Goal: Task Accomplishment & Management: Complete application form

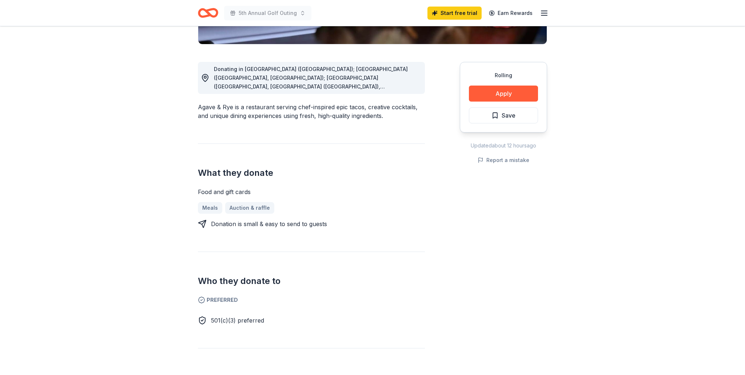
scroll to position [176, 0]
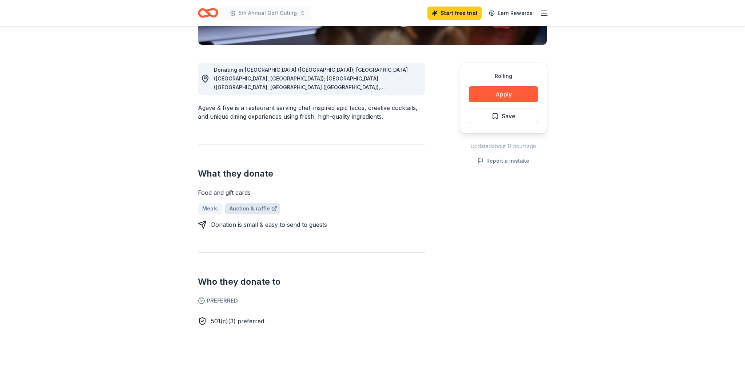
click at [247, 207] on link "Auction & raffle" at bounding box center [252, 209] width 55 height 12
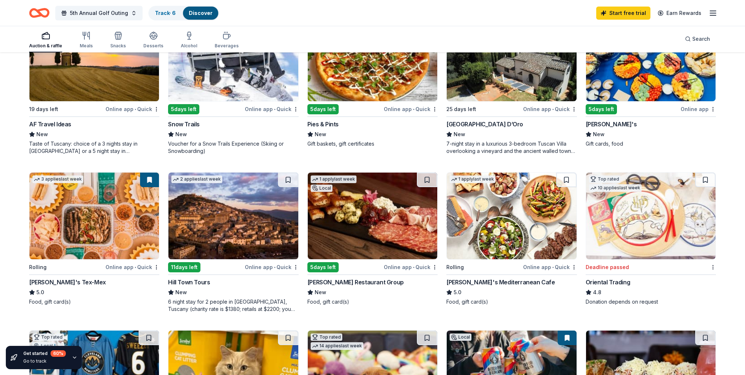
scroll to position [278, 0]
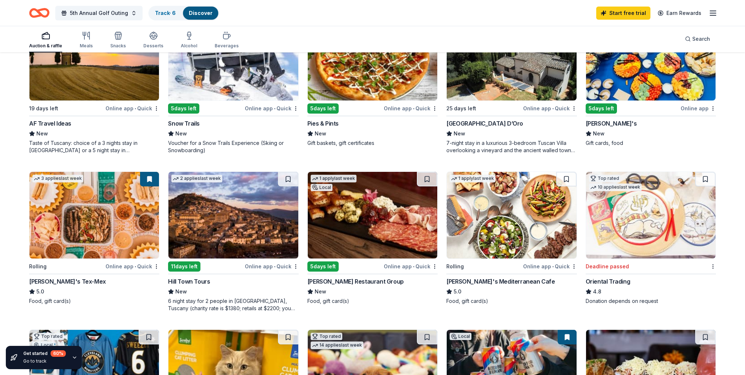
click at [191, 105] on div "5 days left" at bounding box center [183, 108] width 31 height 10
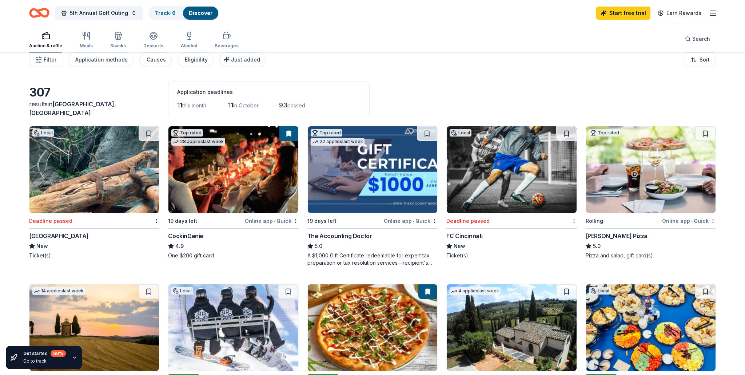
scroll to position [0, 0]
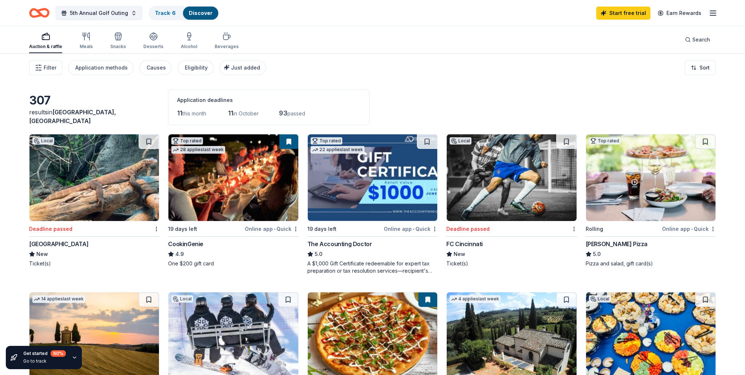
click at [652, 186] on img at bounding box center [650, 177] width 129 height 87
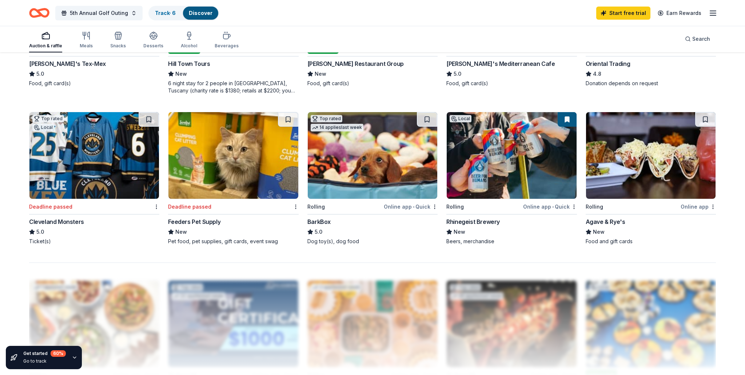
scroll to position [496, 0]
click at [607, 220] on div "Agave & Rye's" at bounding box center [605, 221] width 40 height 9
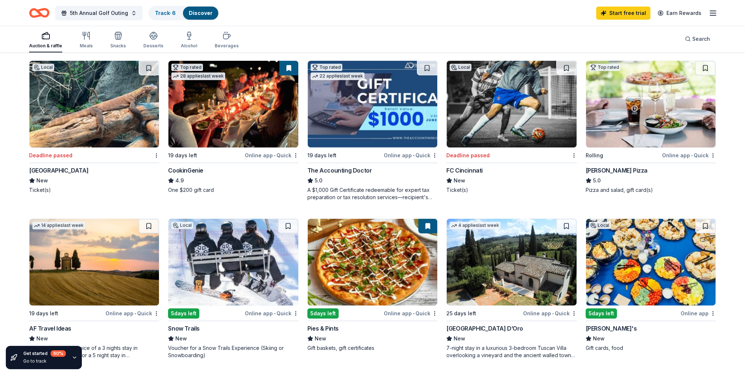
scroll to position [75, 0]
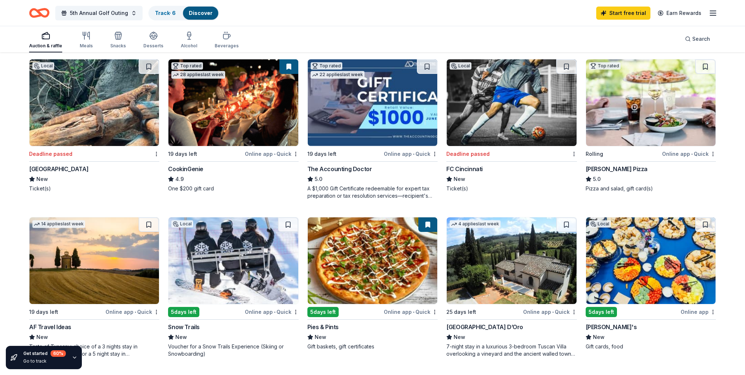
click at [517, 280] on img at bounding box center [511, 260] width 129 height 87
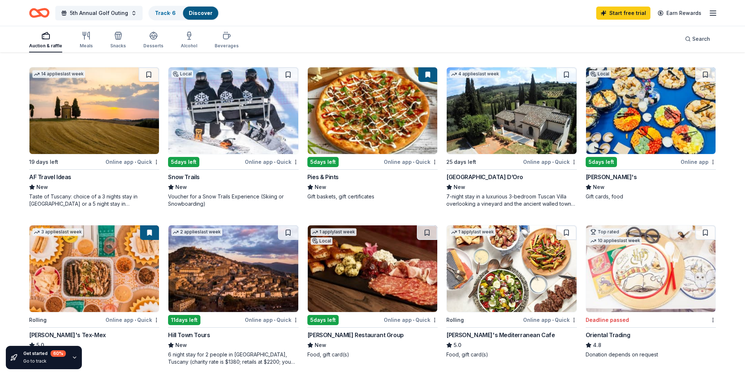
scroll to position [229, 0]
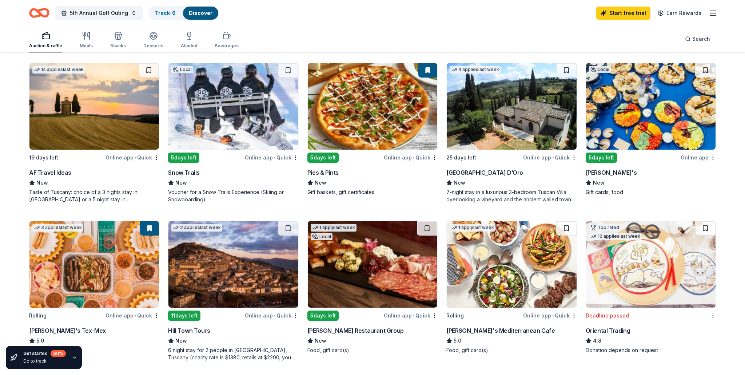
click at [512, 277] on img at bounding box center [511, 264] width 129 height 87
click at [383, 293] on img at bounding box center [372, 264] width 129 height 87
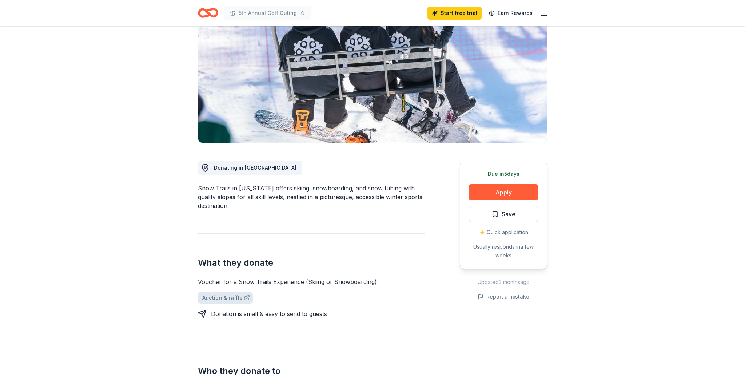
scroll to position [80, 0]
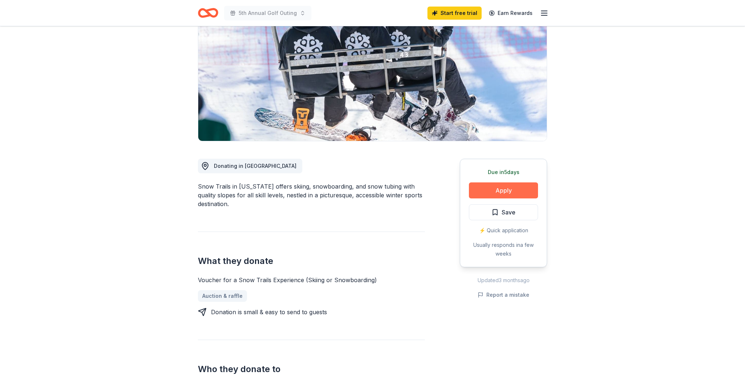
click at [508, 187] on button "Apply" at bounding box center [503, 190] width 69 height 16
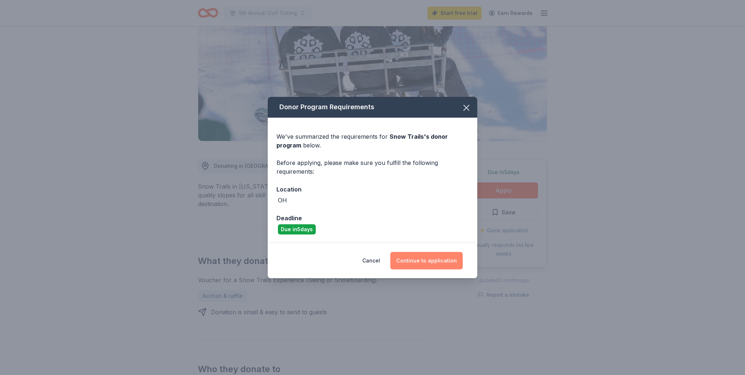
drag, startPoint x: 441, startPoint y: 260, endPoint x: 460, endPoint y: 263, distance: 18.8
click at [441, 260] on button "Continue to application" at bounding box center [426, 260] width 72 height 17
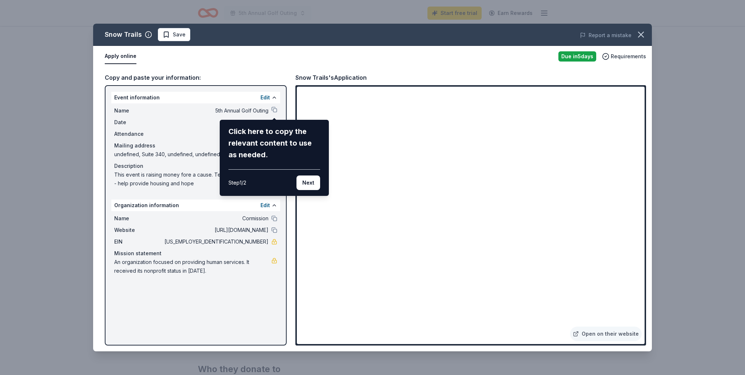
click at [408, 220] on div "Snow Trails Save Report a mistake Apply online Due in 5 days Requirements Copy …" at bounding box center [372, 187] width 559 height 327
click at [410, 221] on div "Snow Trails Save Report a mistake Apply online Due in 5 days Requirements Copy …" at bounding box center [372, 187] width 559 height 327
click at [308, 183] on button "Next" at bounding box center [308, 182] width 24 height 15
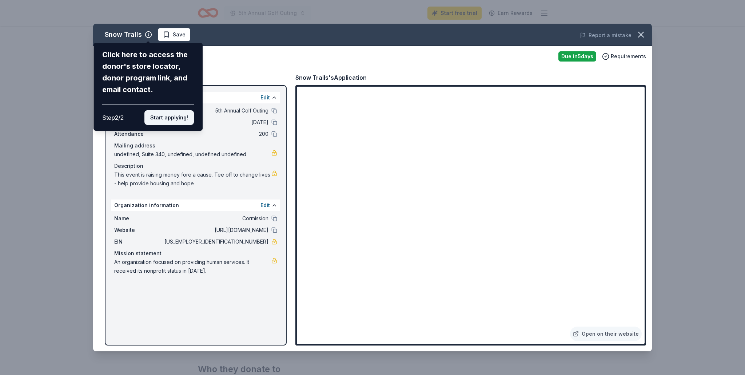
click at [167, 115] on button "Start applying!" at bounding box center [168, 117] width 49 height 15
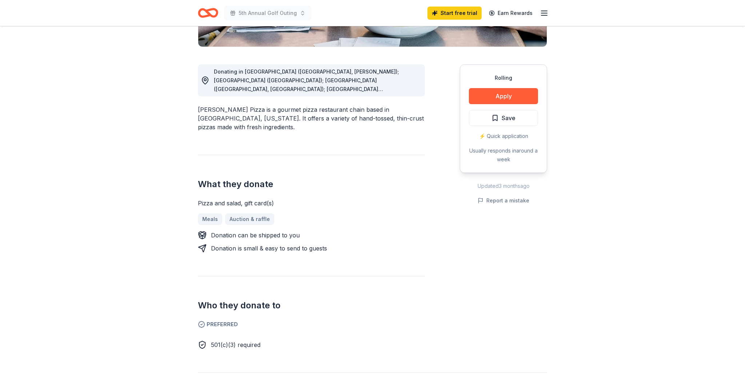
scroll to position [179, 0]
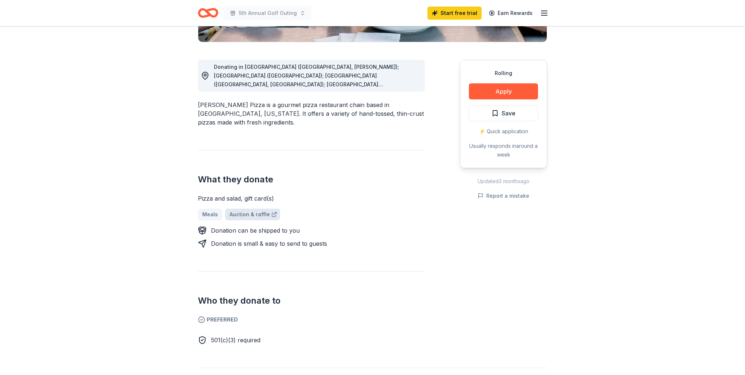
click at [252, 208] on link "Auction & raffle" at bounding box center [252, 214] width 55 height 12
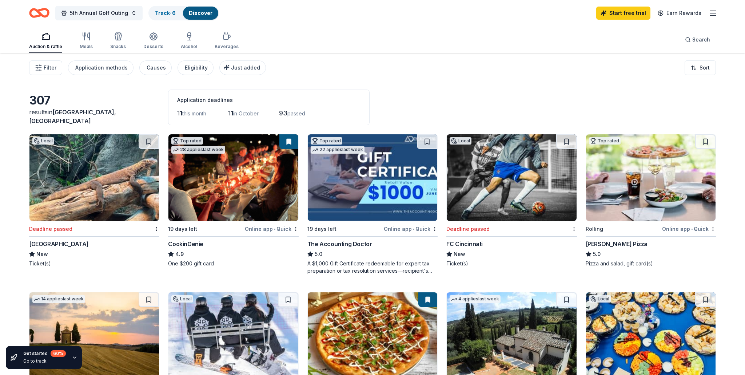
click at [679, 172] on img at bounding box center [650, 177] width 129 height 87
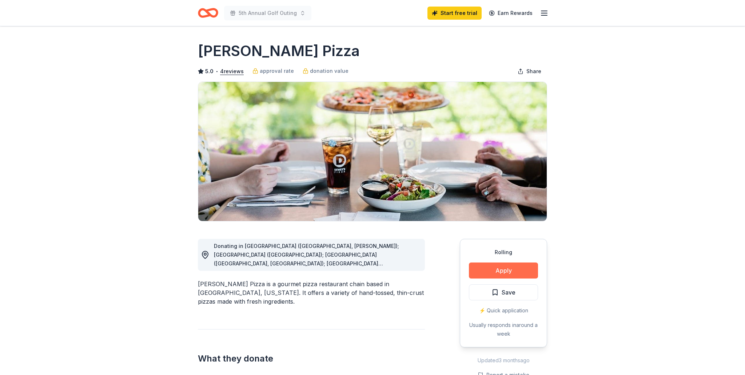
click at [513, 269] on button "Apply" at bounding box center [503, 270] width 69 height 16
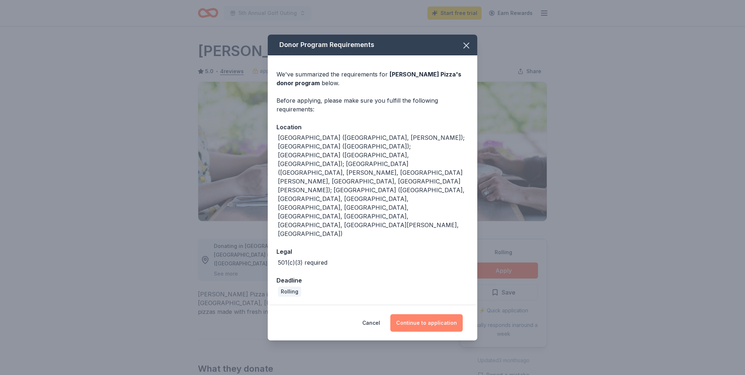
click at [448, 314] on button "Continue to application" at bounding box center [426, 322] width 72 height 17
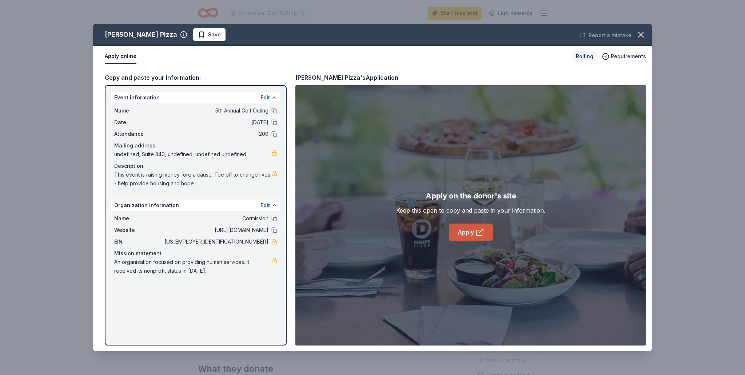
click at [468, 227] on link "Apply" at bounding box center [471, 231] width 44 height 17
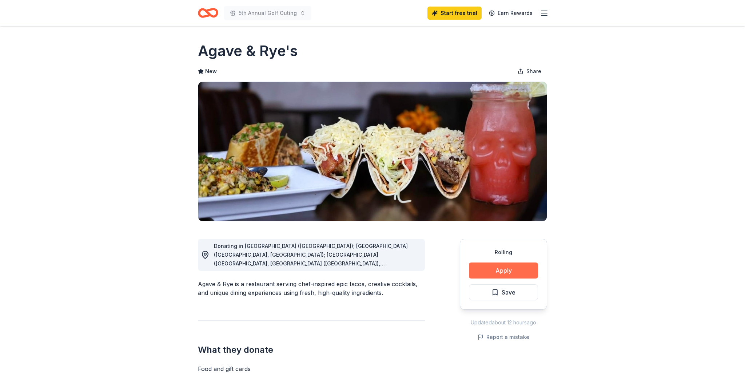
click at [512, 264] on button "Apply" at bounding box center [503, 270] width 69 height 16
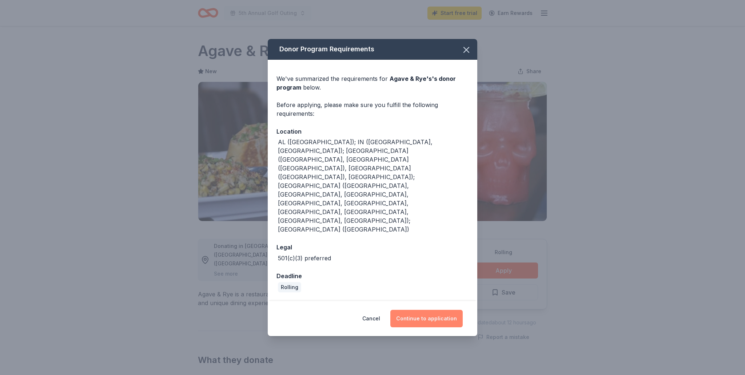
click at [441, 309] on button "Continue to application" at bounding box center [426, 317] width 72 height 17
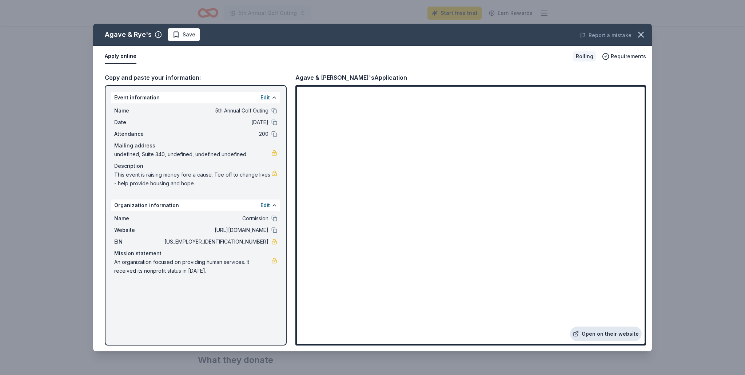
click at [604, 331] on link "Open on their website" at bounding box center [606, 333] width 72 height 15
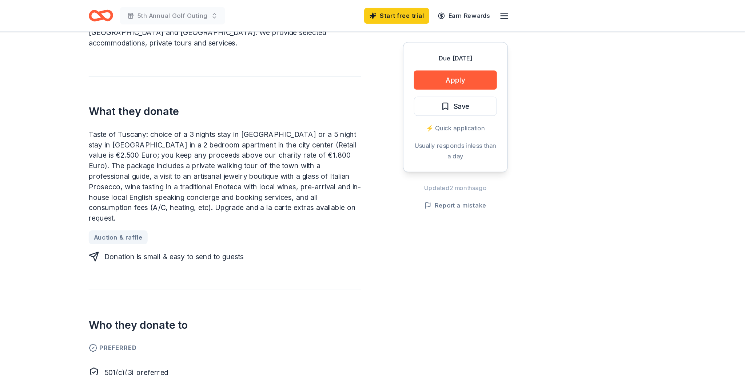
scroll to position [249, 0]
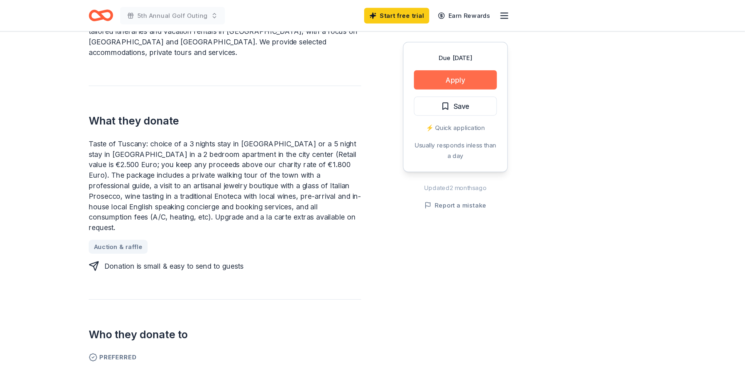
click at [511, 68] on button "Apply" at bounding box center [503, 67] width 69 height 16
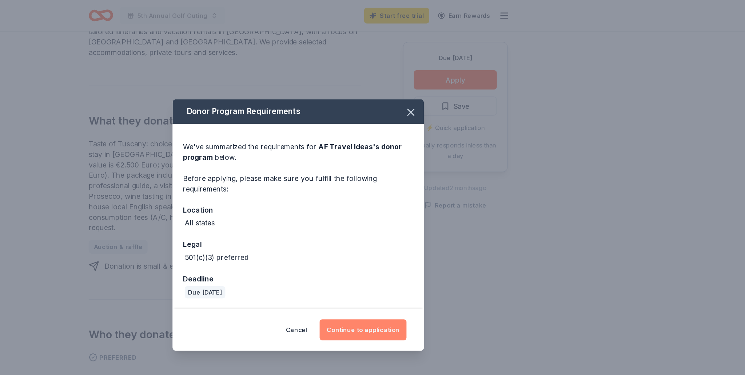
click at [430, 271] on button "Continue to application" at bounding box center [426, 274] width 72 height 17
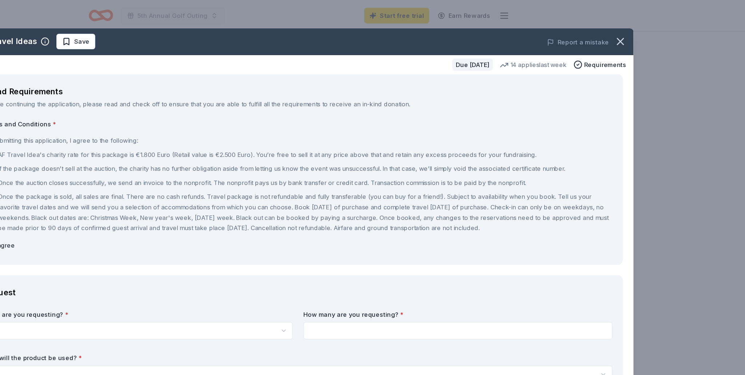
drag, startPoint x: 494, startPoint y: 29, endPoint x: 532, endPoint y: 28, distance: 38.6
click at [540, 26] on div "Report a mistake" at bounding box center [542, 35] width 217 height 20
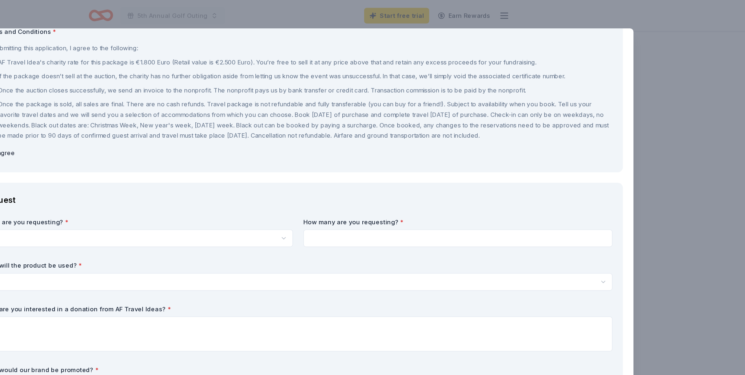
scroll to position [0, 0]
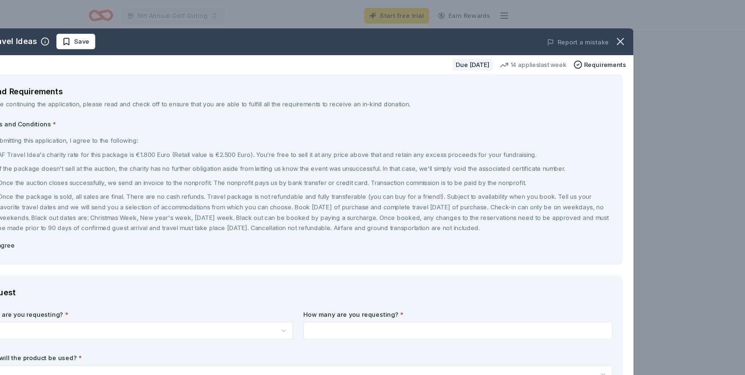
drag, startPoint x: 462, startPoint y: 35, endPoint x: 541, endPoint y: 39, distance: 79.4
click at [544, 39] on div "Report a mistake" at bounding box center [542, 35] width 217 height 20
drag, startPoint x: 455, startPoint y: 73, endPoint x: 469, endPoint y: 74, distance: 14.9
click at [481, 74] on div "Brand Requirements" at bounding box center [373, 77] width 524 height 12
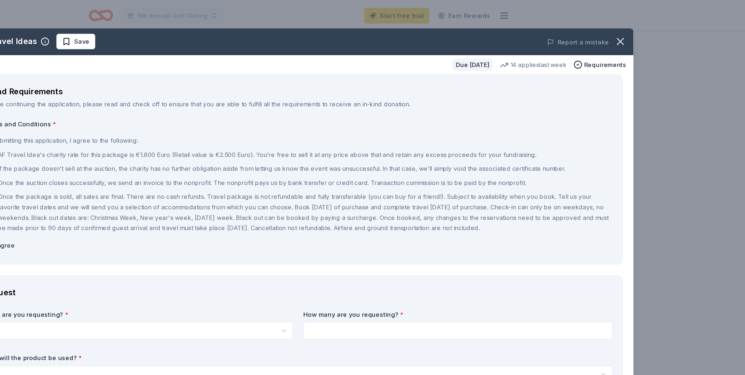
drag, startPoint x: 143, startPoint y: 224, endPoint x: 228, endPoint y: 200, distance: 88.8
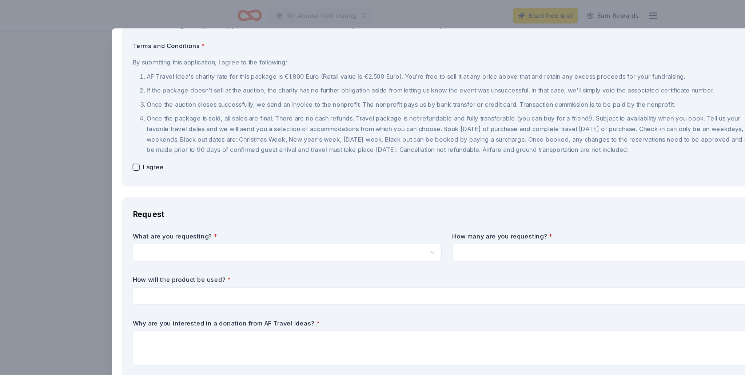
scroll to position [67, 0]
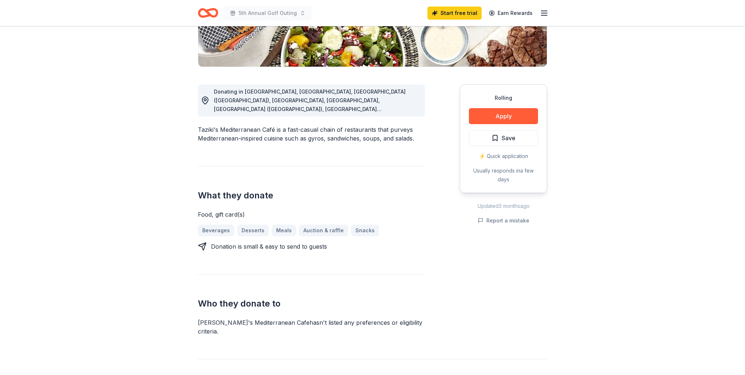
scroll to position [155, 0]
click at [507, 117] on button "Apply" at bounding box center [503, 115] width 69 height 16
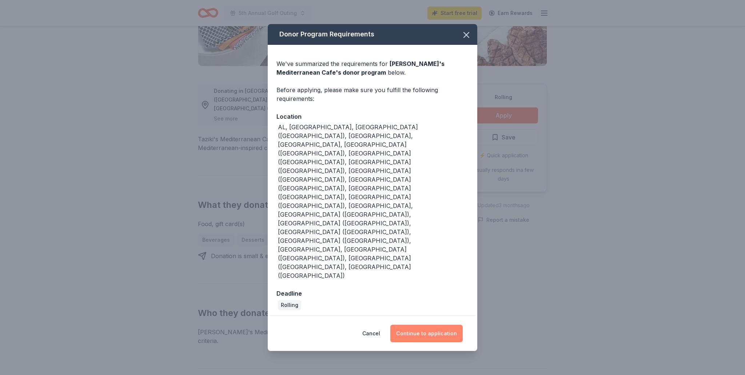
drag, startPoint x: 427, startPoint y: 267, endPoint x: 431, endPoint y: 269, distance: 4.6
click at [427, 324] on button "Continue to application" at bounding box center [426, 332] width 72 height 17
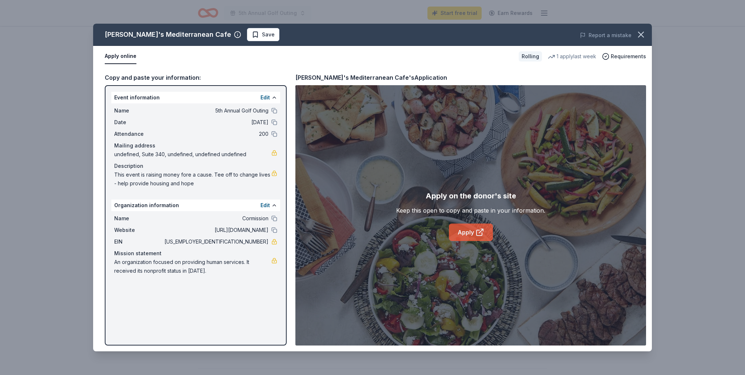
click at [461, 232] on link "Apply" at bounding box center [471, 231] width 44 height 17
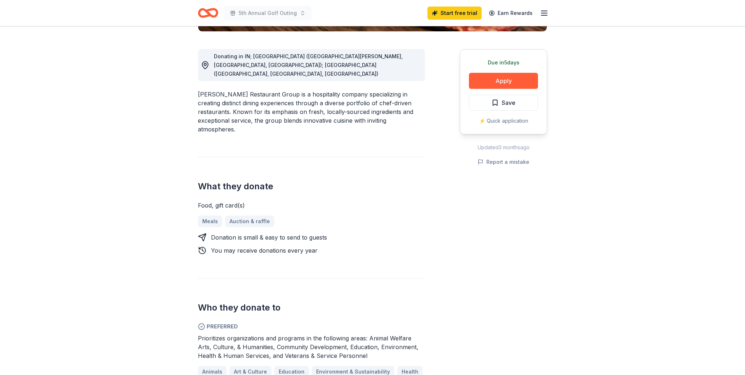
scroll to position [183, 0]
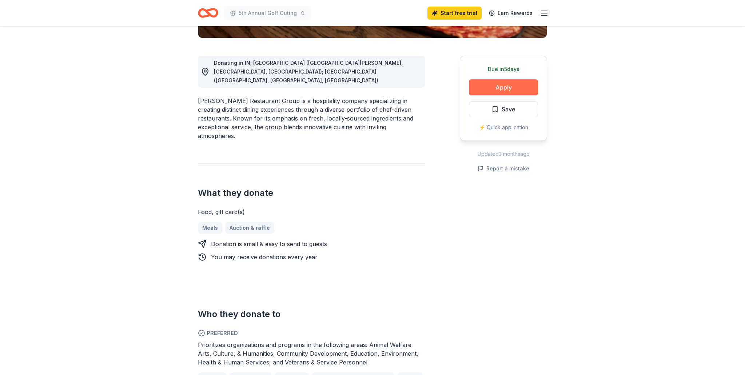
click at [513, 88] on button "Apply" at bounding box center [503, 87] width 69 height 16
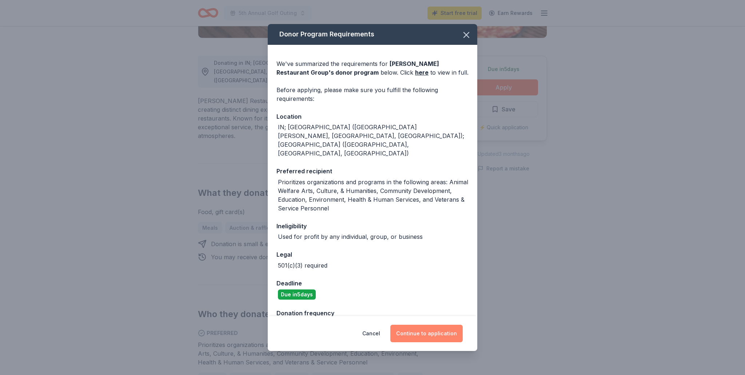
click at [425, 333] on button "Continue to application" at bounding box center [426, 332] width 72 height 17
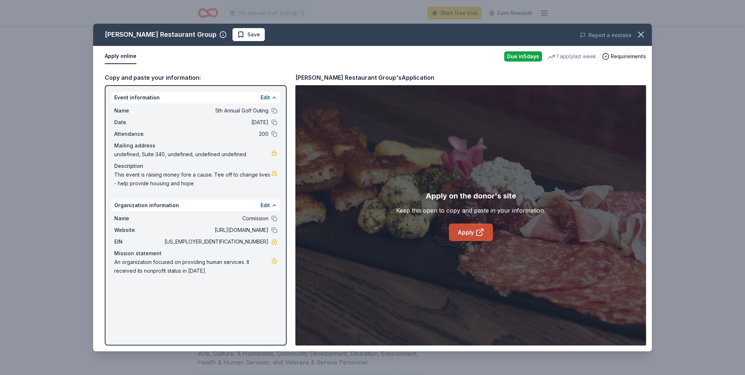
click at [475, 233] on icon at bounding box center [479, 232] width 9 height 9
